Goal: Task Accomplishment & Management: Use online tool/utility

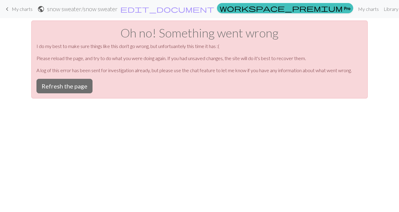
click at [29, 7] on span "My charts" at bounding box center [22, 9] width 21 height 6
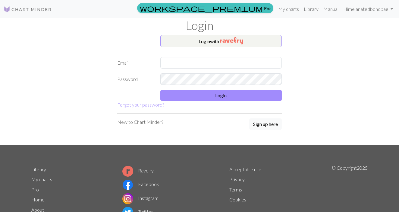
click at [37, 10] on img at bounding box center [28, 9] width 48 height 7
click at [191, 43] on button "Login with" at bounding box center [221, 41] width 122 height 12
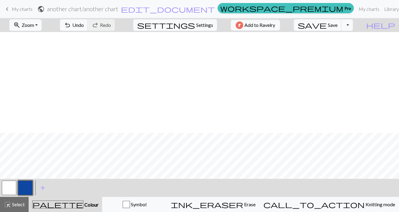
scroll to position [130, 0]
click at [356, 13] on link "My charts" at bounding box center [369, 9] width 26 height 12
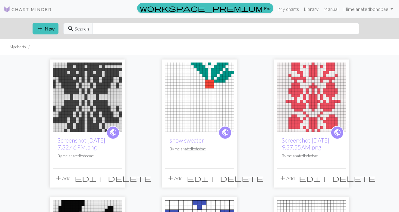
click at [206, 90] on img at bounding box center [199, 96] width 69 height 69
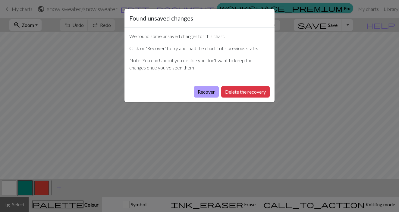
click at [207, 95] on button "Recover" at bounding box center [206, 91] width 25 height 11
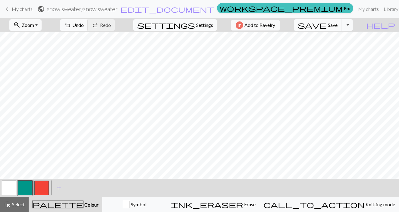
scroll to position [46, 0]
click at [24, 184] on button "button" at bounding box center [25, 187] width 14 height 14
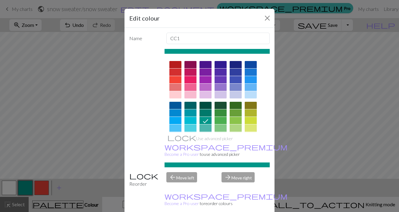
click at [8, 188] on div "Edit colour Name CC1 Use advanced picker workspace_premium Become a Pro user to…" at bounding box center [199, 106] width 399 height 212
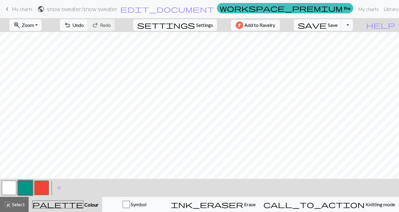
click at [24, 188] on button "button" at bounding box center [25, 187] width 14 height 14
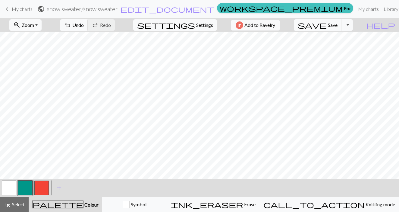
click at [13, 187] on button "button" at bounding box center [9, 187] width 14 height 14
click at [24, 189] on button "button" at bounding box center [25, 187] width 14 height 14
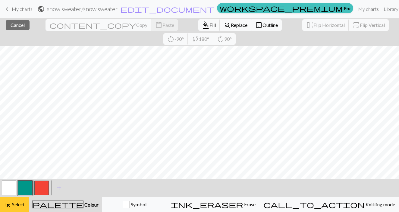
click at [15, 203] on span "Select" at bounding box center [18, 204] width 14 height 6
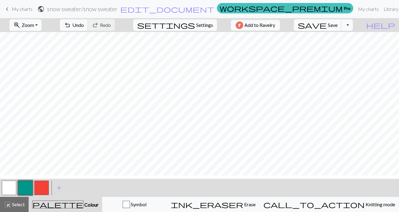
scroll to position [93, 0]
click at [5, 187] on button "button" at bounding box center [9, 187] width 14 height 14
click at [23, 188] on button "button" at bounding box center [25, 187] width 14 height 14
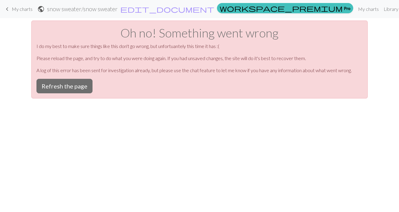
scroll to position [0, 0]
click at [65, 87] on button "Refresh the page" at bounding box center [64, 86] width 56 height 14
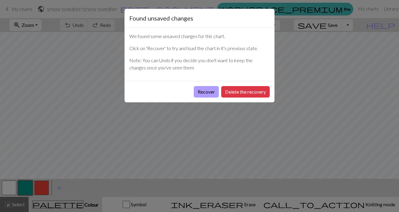
click at [209, 90] on button "Recover" at bounding box center [206, 91] width 25 height 11
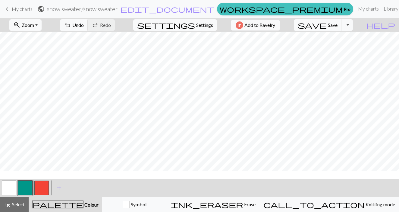
scroll to position [5, 0]
click at [338, 26] on span "Save" at bounding box center [333, 25] width 10 height 6
click at [9, 189] on button "button" at bounding box center [9, 187] width 14 height 14
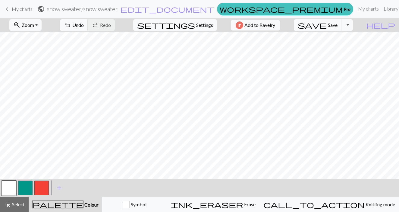
click at [23, 189] on button "button" at bounding box center [25, 187] width 14 height 14
click at [34, 26] on span "Zoom" at bounding box center [28, 25] width 12 height 6
click at [29, 73] on button "50%" at bounding box center [34, 73] width 48 height 10
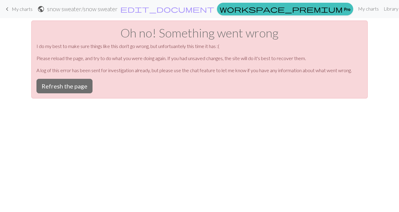
scroll to position [0, 0]
click at [78, 85] on button "Refresh the page" at bounding box center [64, 86] width 56 height 14
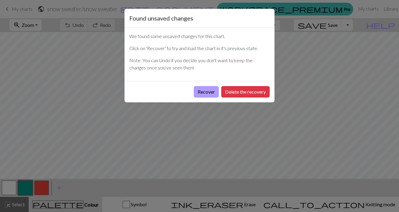
click at [203, 95] on button "Recover" at bounding box center [206, 91] width 25 height 11
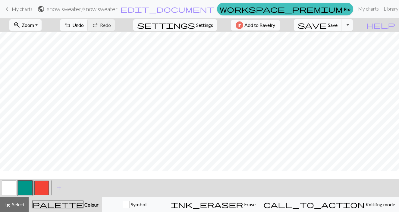
scroll to position [62, 0]
click at [327, 27] on span "save" at bounding box center [312, 25] width 29 height 8
click at [11, 186] on button "button" at bounding box center [9, 187] width 14 height 14
click at [199, 25] on span "Settings" at bounding box center [204, 24] width 17 height 7
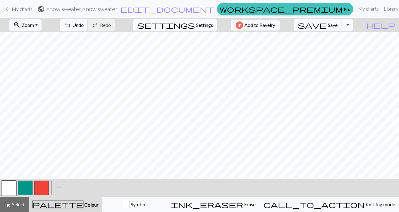
select select "aran"
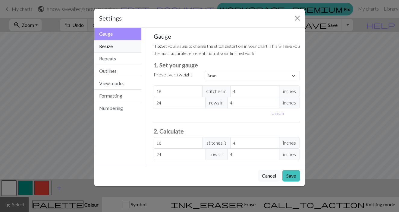
click at [131, 46] on button "Resize" at bounding box center [117, 46] width 47 height 12
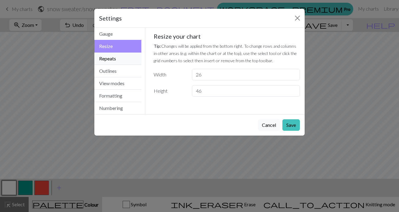
click at [118, 60] on button "Repeats" at bounding box center [117, 58] width 47 height 12
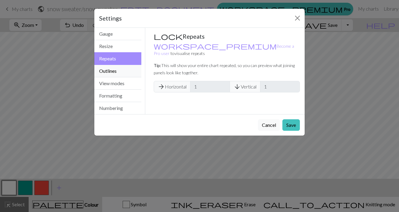
click at [115, 74] on button "Outlines" at bounding box center [117, 71] width 47 height 12
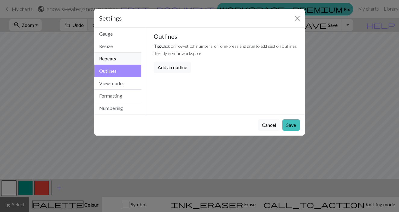
click at [114, 62] on button "Repeats" at bounding box center [117, 58] width 47 height 12
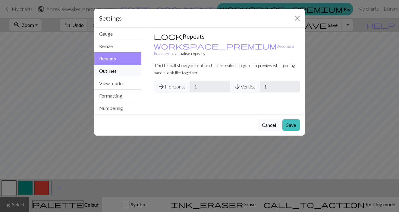
click at [112, 71] on button "Outlines" at bounding box center [117, 71] width 47 height 12
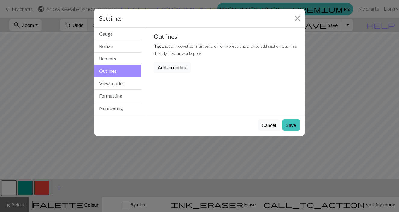
click at [171, 66] on button "Add an outline" at bounding box center [172, 66] width 37 height 11
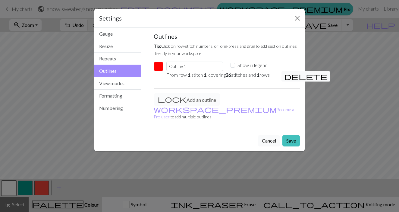
click at [271, 135] on button "Cancel" at bounding box center [269, 140] width 22 height 11
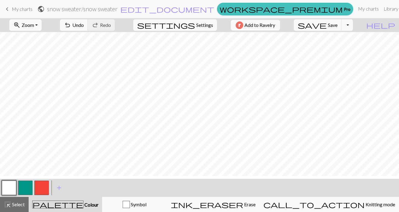
scroll to position [68, 0]
click at [40, 186] on button "button" at bounding box center [41, 187] width 14 height 14
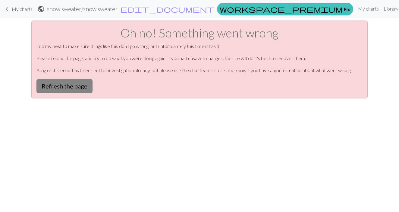
click at [81, 87] on button "Refresh the page" at bounding box center [64, 86] width 56 height 14
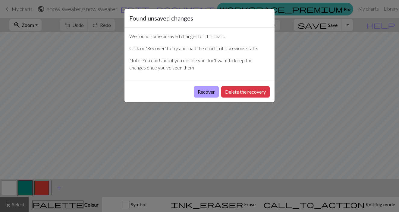
click at [205, 90] on button "Recover" at bounding box center [206, 91] width 25 height 11
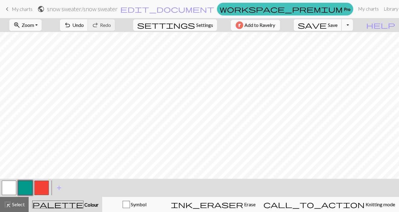
click at [327, 25] on span "save" at bounding box center [312, 25] width 29 height 8
click at [24, 192] on button "button" at bounding box center [25, 187] width 14 height 14
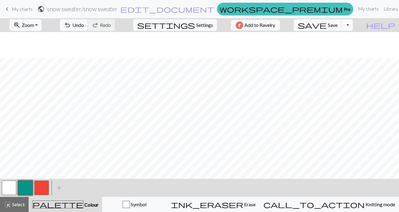
scroll to position [76, 0]
click at [9, 187] on button "button" at bounding box center [9, 187] width 14 height 14
click at [27, 186] on button "button" at bounding box center [25, 187] width 14 height 14
click at [338, 23] on span "Save" at bounding box center [333, 25] width 10 height 6
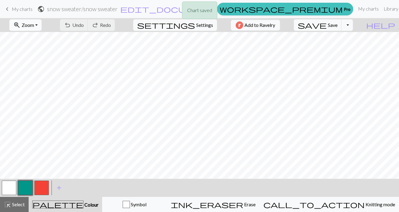
click at [34, 24] on span "Zoom" at bounding box center [28, 25] width 12 height 6
click at [30, 73] on button "50%" at bounding box center [34, 73] width 48 height 10
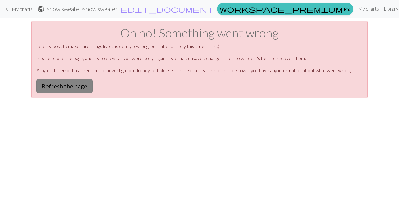
click at [68, 88] on button "Refresh the page" at bounding box center [64, 86] width 56 height 14
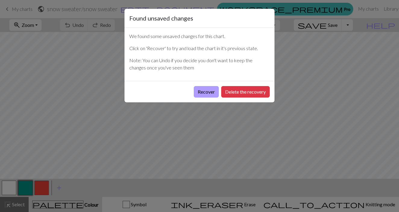
click at [206, 93] on button "Recover" at bounding box center [206, 91] width 25 height 11
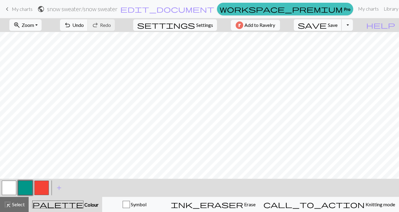
click at [338, 25] on span "Save" at bounding box center [333, 25] width 10 height 6
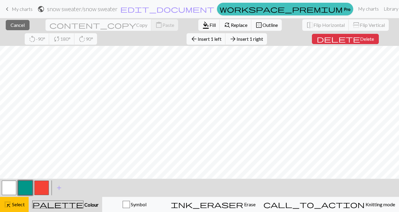
click at [102, 42] on div "close Cancel content_copy Copy content_paste Paste format_color_fill Fill find_…" at bounding box center [199, 114] width 399 height 193
click at [202, 25] on span "format_color_fill" at bounding box center [205, 25] width 7 height 8
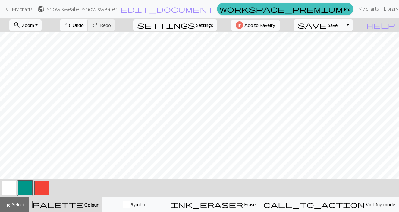
click at [43, 187] on button "button" at bounding box center [41, 187] width 14 height 14
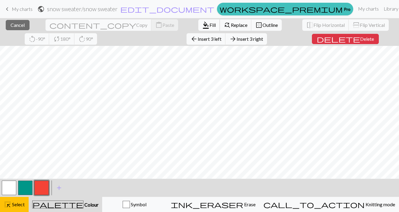
click at [209, 23] on span "Fill" at bounding box center [212, 25] width 6 height 6
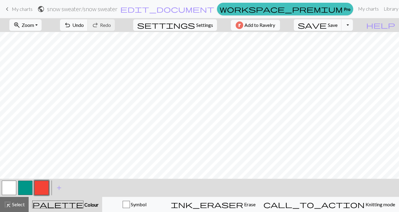
click at [27, 187] on button "button" at bounding box center [25, 187] width 14 height 14
click at [9, 189] on button "button" at bounding box center [9, 187] width 14 height 14
click at [340, 29] on button "save Save Save" at bounding box center [318, 24] width 48 height 11
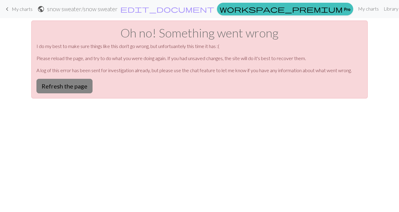
click at [66, 88] on button "Refresh the page" at bounding box center [64, 86] width 56 height 14
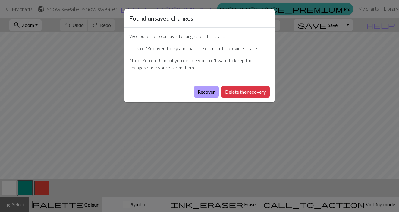
click at [205, 92] on button "Recover" at bounding box center [206, 91] width 25 height 11
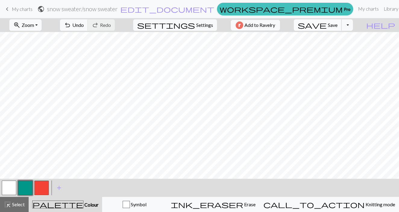
click at [339, 24] on button "save Save Save" at bounding box center [318, 24] width 48 height 11
click at [327, 27] on span "save" at bounding box center [312, 25] width 29 height 8
click at [10, 184] on button "button" at bounding box center [9, 187] width 14 height 14
click at [30, 187] on button "button" at bounding box center [25, 187] width 14 height 14
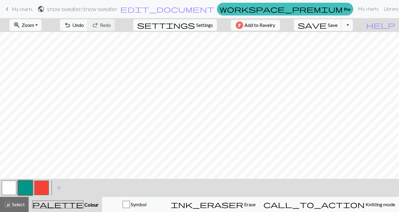
click at [5, 190] on button "button" at bounding box center [9, 187] width 14 height 14
click at [27, 185] on button "button" at bounding box center [25, 187] width 14 height 14
click at [58, 187] on span "add" at bounding box center [58, 187] width 7 height 8
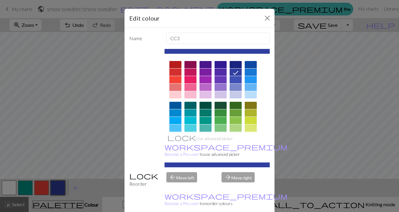
click at [248, 129] on div at bounding box center [251, 127] width 12 height 7
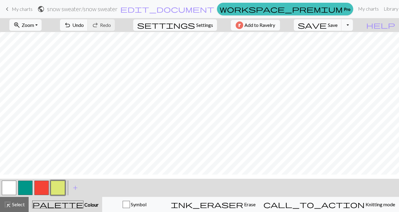
scroll to position [7, 0]
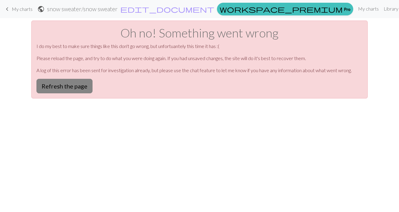
click at [75, 87] on button "Refresh the page" at bounding box center [64, 86] width 56 height 14
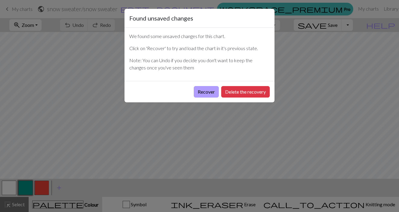
click at [206, 91] on button "Recover" at bounding box center [206, 91] width 25 height 11
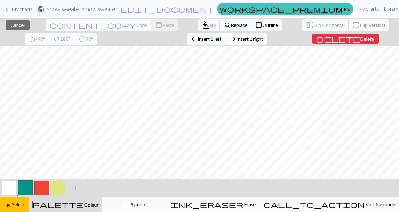
click at [301, 41] on div "close Cancel content_copy Copy content_paste Paste format_color_fill Fill find_…" at bounding box center [199, 114] width 399 height 193
click at [237, 41] on span "Insert 1 right" at bounding box center [250, 39] width 27 height 6
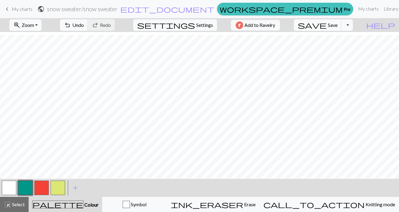
scroll to position [42, 0]
click at [11, 187] on button "button" at bounding box center [9, 187] width 14 height 14
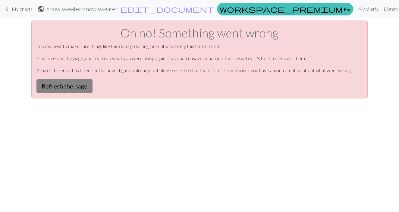
click at [77, 87] on button "Refresh the page" at bounding box center [64, 86] width 56 height 14
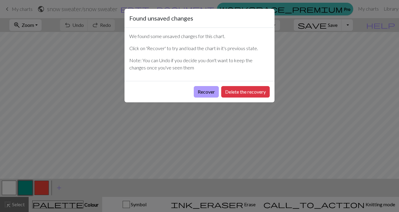
click at [212, 92] on button "Recover" at bounding box center [206, 91] width 25 height 11
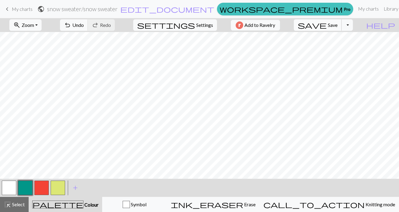
click at [327, 24] on span "save" at bounding box center [312, 25] width 29 height 8
click at [1, 189] on div at bounding box center [9, 187] width 16 height 16
click at [12, 183] on button "button" at bounding box center [9, 187] width 14 height 14
click at [339, 24] on button "save Save Save" at bounding box center [318, 24] width 48 height 11
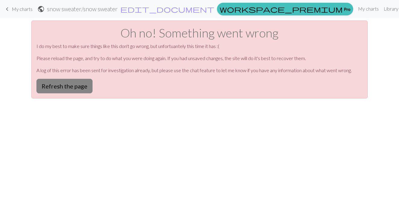
click at [70, 91] on button "Refresh the page" at bounding box center [64, 86] width 56 height 14
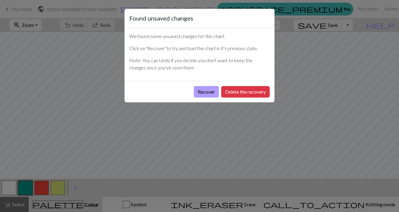
click at [205, 90] on button "Recover" at bounding box center [206, 91] width 25 height 11
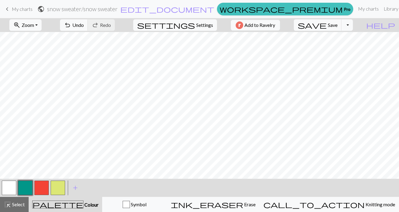
click at [26, 189] on button "button" at bounding box center [25, 187] width 14 height 14
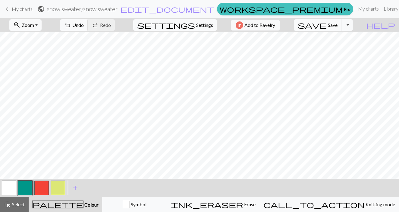
click at [6, 190] on button "button" at bounding box center [9, 187] width 14 height 14
click at [24, 185] on button "button" at bounding box center [25, 187] width 14 height 14
click at [8, 189] on button "button" at bounding box center [9, 187] width 14 height 14
click at [29, 189] on button "button" at bounding box center [25, 187] width 14 height 14
click at [27, 188] on button "button" at bounding box center [25, 187] width 14 height 14
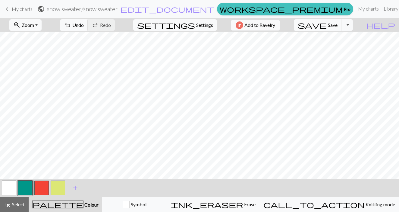
click at [12, 192] on button "button" at bounding box center [9, 187] width 14 height 14
click at [338, 24] on span "Save" at bounding box center [333, 25] width 10 height 6
click at [25, 186] on button "button" at bounding box center [25, 187] width 14 height 14
click at [11, 187] on button "button" at bounding box center [9, 187] width 14 height 14
click at [29, 184] on button "button" at bounding box center [25, 187] width 14 height 14
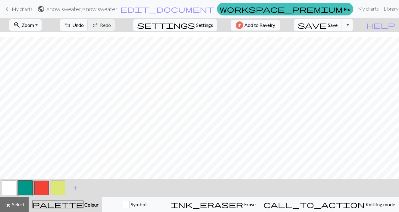
scroll to position [61, 0]
click at [27, 187] on button "button" at bounding box center [25, 187] width 14 height 14
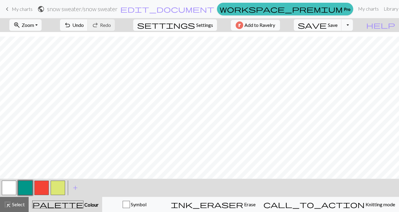
scroll to position [86, 0]
click at [11, 187] on button "button" at bounding box center [9, 187] width 14 height 14
click at [60, 190] on button "button" at bounding box center [58, 187] width 14 height 14
click at [327, 27] on span "save" at bounding box center [312, 25] width 29 height 8
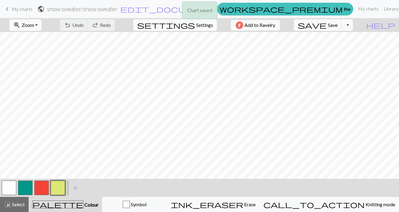
click at [201, 27] on span "Settings" at bounding box center [204, 24] width 17 height 7
select select "aran"
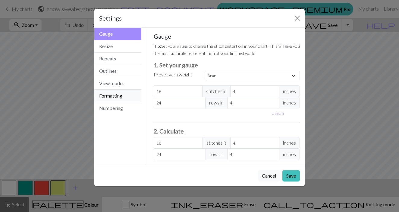
click at [108, 96] on button "Formatting" at bounding box center [117, 96] width 47 height 12
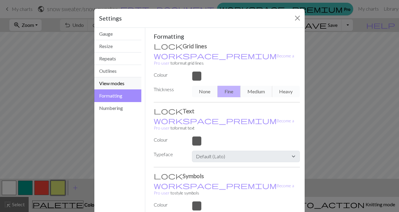
click at [119, 85] on button "View modes" at bounding box center [117, 83] width 47 height 12
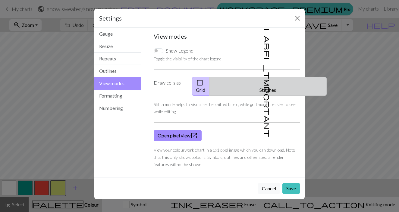
click at [266, 81] on span "label_important" at bounding box center [267, 82] width 8 height 109
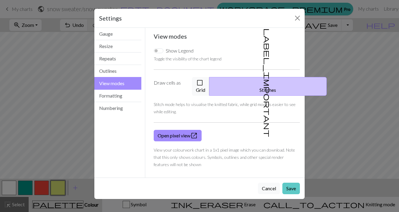
click at [289, 185] on button "Save" at bounding box center [290, 187] width 17 height 11
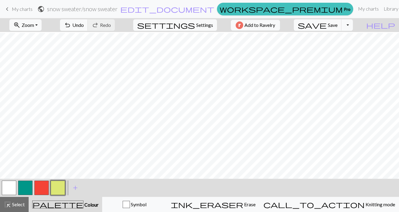
scroll to position [15, 0]
click at [88, 24] on button "undo Undo Undo" at bounding box center [74, 24] width 28 height 11
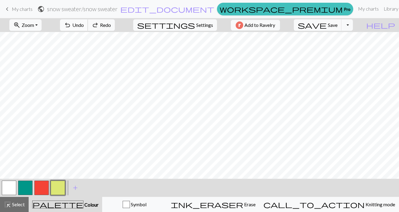
click at [88, 24] on button "undo Undo Undo" at bounding box center [74, 24] width 28 height 11
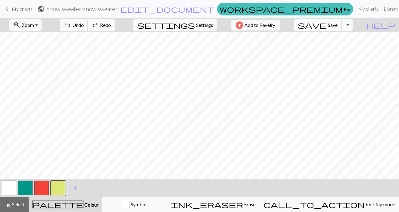
click at [338, 25] on span "Save" at bounding box center [333, 25] width 10 height 6
click at [5, 188] on button "button" at bounding box center [9, 187] width 14 height 14
click at [58, 192] on button "button" at bounding box center [58, 187] width 14 height 14
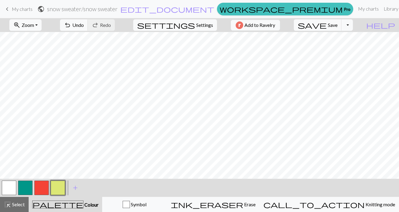
click at [8, 189] on button "button" at bounding box center [9, 187] width 14 height 14
click at [339, 24] on button "save Save Save" at bounding box center [318, 24] width 48 height 11
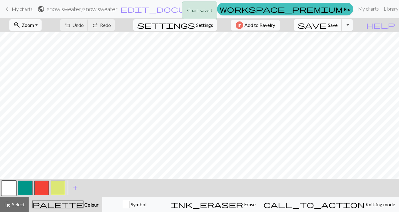
click at [327, 28] on span "save" at bounding box center [312, 25] width 29 height 8
click at [39, 23] on div "Chart saved" at bounding box center [199, 12] width 399 height 24
click at [34, 24] on span "Zoom" at bounding box center [28, 25] width 12 height 6
click at [32, 71] on button "50%" at bounding box center [34, 73] width 48 height 10
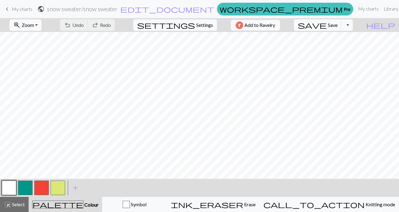
click at [59, 189] on button "button" at bounding box center [58, 187] width 14 height 14
click at [8, 191] on button "button" at bounding box center [9, 187] width 14 height 14
click at [57, 189] on button "button" at bounding box center [58, 187] width 14 height 14
click at [327, 24] on span "save" at bounding box center [312, 25] width 29 height 8
click at [42, 26] on button "zoom_in Zoom Zoom" at bounding box center [25, 24] width 32 height 11
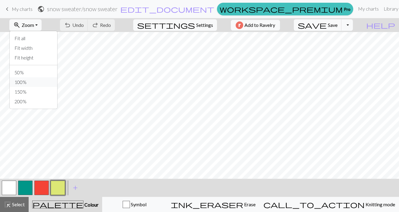
click at [34, 80] on button "100%" at bounding box center [34, 82] width 48 height 10
click at [338, 27] on span "Save" at bounding box center [333, 25] width 10 height 6
click at [84, 24] on span "Undo" at bounding box center [77, 25] width 11 height 6
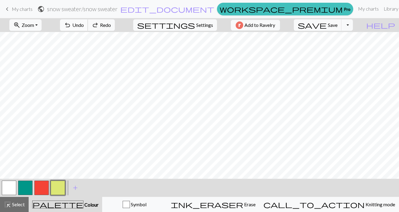
click at [84, 24] on span "Undo" at bounding box center [77, 25] width 11 height 6
click at [338, 27] on span "Save" at bounding box center [333, 25] width 10 height 6
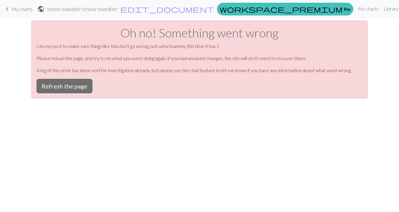
scroll to position [0, 0]
click at [77, 86] on button "Refresh the page" at bounding box center [64, 86] width 56 height 14
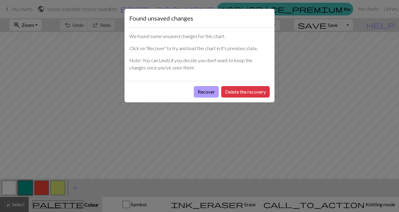
click at [205, 90] on button "Recover" at bounding box center [206, 91] width 25 height 11
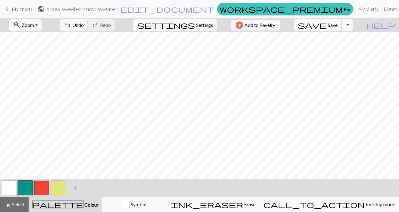
click at [339, 24] on button "save Save Save" at bounding box center [318, 24] width 48 height 11
click at [341, 22] on div "Chart saved" at bounding box center [199, 12] width 399 height 24
click at [339, 27] on button "save Save Save" at bounding box center [318, 24] width 48 height 11
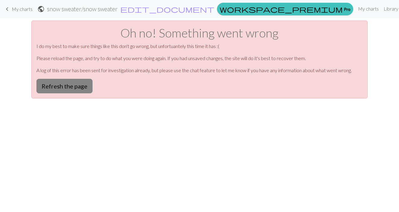
click at [76, 85] on button "Refresh the page" at bounding box center [64, 86] width 56 height 14
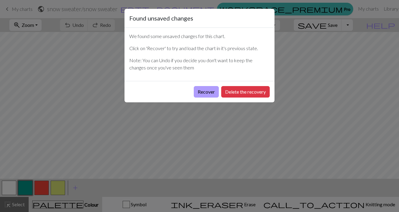
click at [204, 90] on button "Recover" at bounding box center [206, 91] width 25 height 11
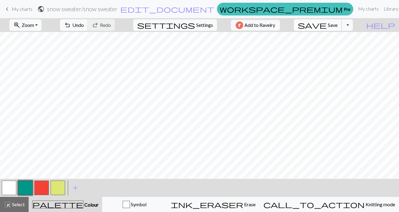
click at [338, 24] on span "Save" at bounding box center [333, 25] width 10 height 6
click at [59, 185] on button "button" at bounding box center [58, 187] width 14 height 14
click at [84, 26] on span "Undo" at bounding box center [77, 25] width 11 height 6
click at [1, 189] on div at bounding box center [9, 187] width 16 height 16
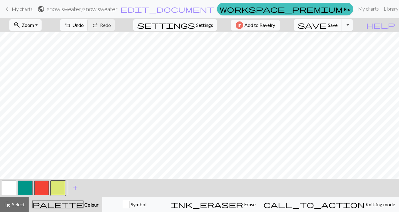
click at [8, 188] on button "button" at bounding box center [9, 187] width 14 height 14
click at [327, 27] on span "save" at bounding box center [312, 25] width 29 height 8
click at [57, 188] on button "button" at bounding box center [58, 187] width 14 height 14
click at [9, 191] on button "button" at bounding box center [9, 187] width 14 height 14
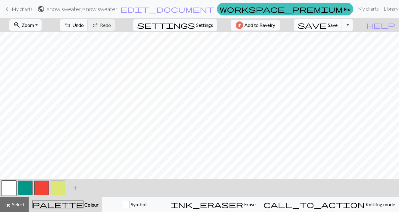
click at [60, 189] on button "button" at bounding box center [58, 187] width 14 height 14
click at [6, 188] on button "button" at bounding box center [9, 187] width 14 height 14
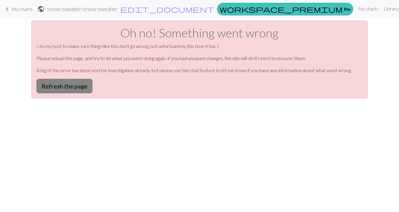
click at [72, 86] on button "Refresh the page" at bounding box center [64, 86] width 56 height 14
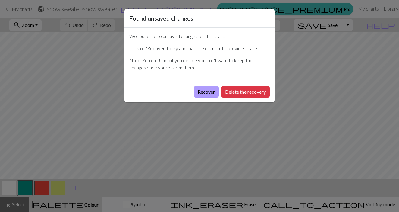
click at [203, 92] on button "Recover" at bounding box center [206, 91] width 25 height 11
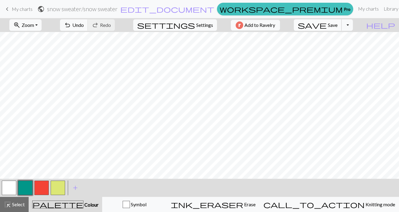
click at [327, 27] on span "save" at bounding box center [312, 25] width 29 height 8
click at [339, 26] on button "save Save Save" at bounding box center [318, 24] width 48 height 11
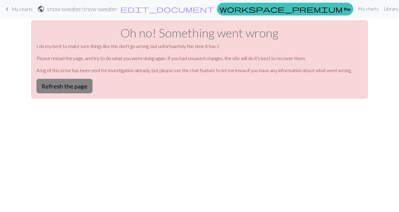
click at [72, 80] on button "Refresh the page" at bounding box center [64, 86] width 56 height 14
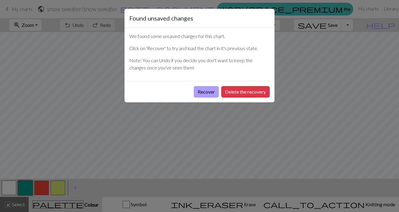
click at [211, 90] on button "Recover" at bounding box center [206, 91] width 25 height 11
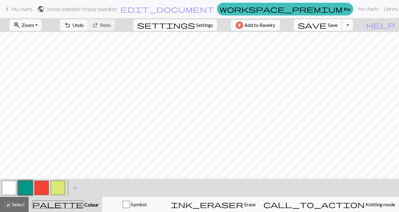
click at [339, 24] on button "save Save Save" at bounding box center [318, 24] width 48 height 11
click at [204, 25] on span "Settings" at bounding box center [204, 24] width 17 height 7
select select "aran"
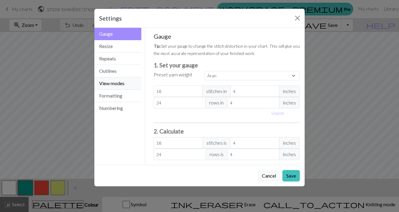
click at [118, 80] on button "View modes" at bounding box center [117, 83] width 47 height 12
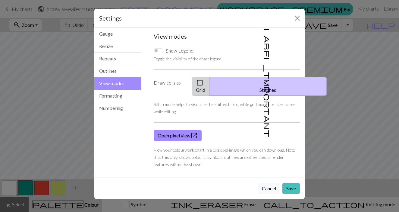
click at [203, 82] on span "check_box_outline_blank" at bounding box center [199, 82] width 7 height 8
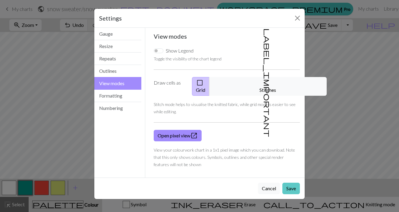
click at [292, 183] on button "Save" at bounding box center [290, 187] width 17 height 11
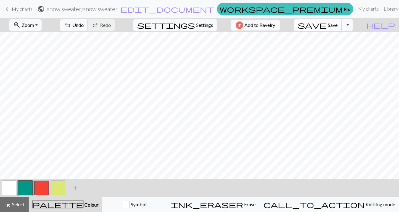
click at [338, 22] on span "Save" at bounding box center [333, 25] width 10 height 6
click at [353, 25] on button "Toggle Dropdown" at bounding box center [346, 24] width 11 height 11
click at [338, 48] on button "save_alt Download" at bounding box center [302, 48] width 99 height 10
click at [353, 22] on button "Toggle Dropdown" at bounding box center [346, 24] width 11 height 11
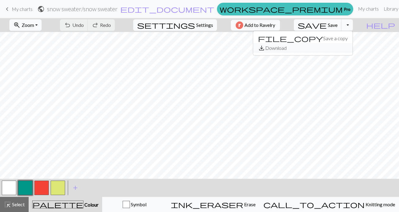
click at [335, 49] on button "save_alt Download" at bounding box center [302, 48] width 99 height 10
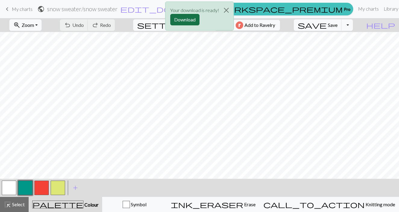
click at [189, 18] on button "Download" at bounding box center [184, 19] width 29 height 11
